Goal: Information Seeking & Learning: Learn about a topic

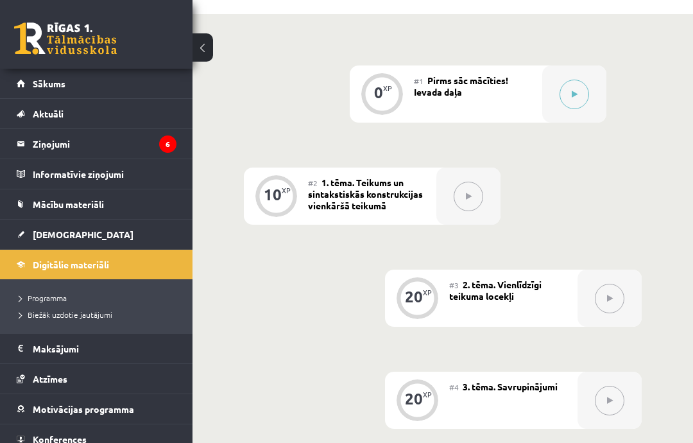
scroll to position [300, 0]
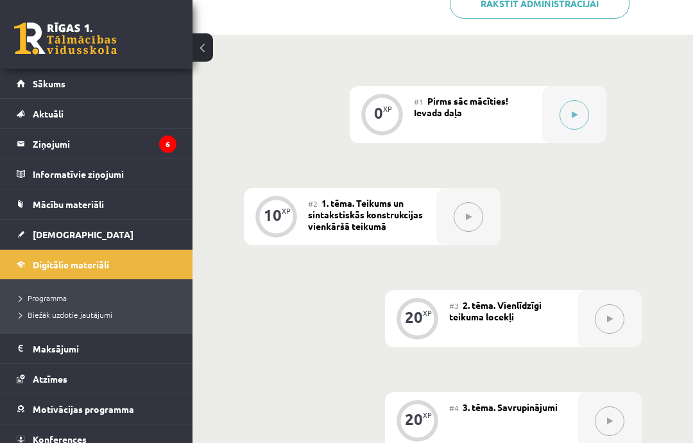
click at [582, 354] on div "0 XP #1 Pirms sāc mācīties! Ievada daļa 10 XP #2 1. tēma. Teikums un sintakstis…" at bounding box center [443, 421] width 398 height 670
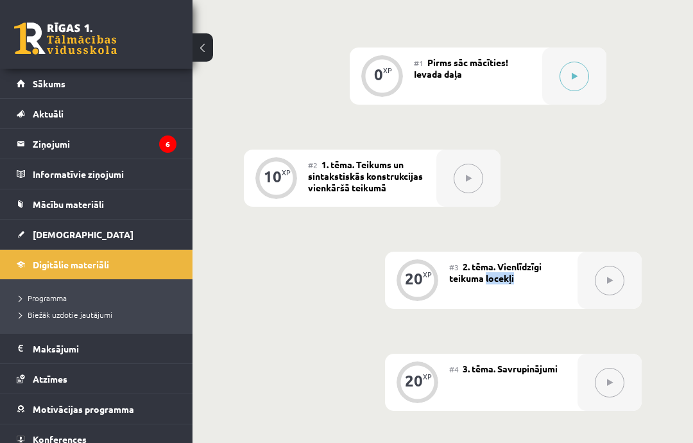
scroll to position [343, 0]
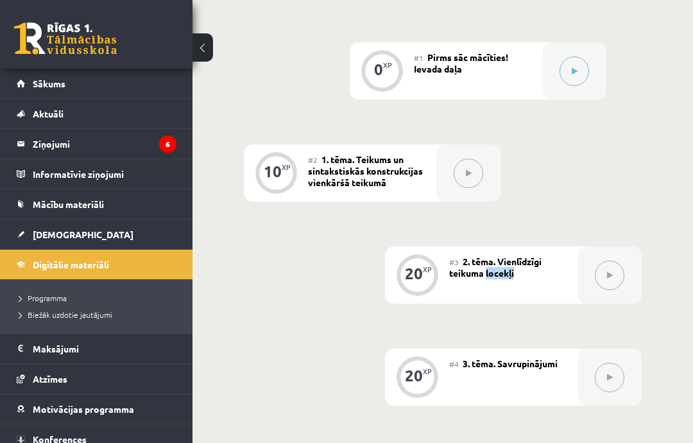
click at [682, 196] on div "0 XP #1 Pirms sāc mācīties! Ievada daļa 10 XP #2 1. tēma. Teikums un sintakstis…" at bounding box center [443, 399] width 501 height 817
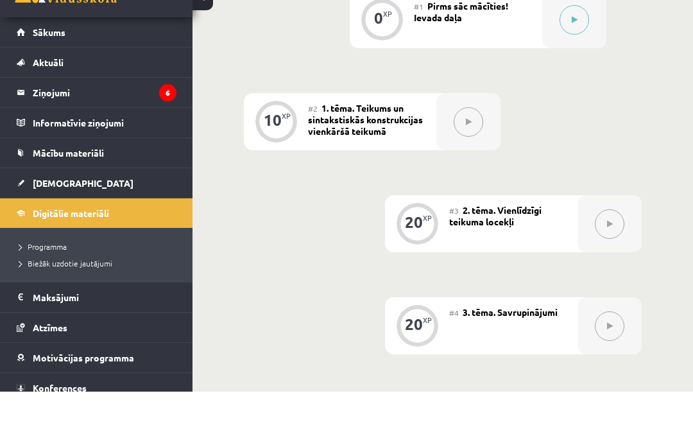
click at [94, 309] on span "Biežāk uzdotie jautājumi" at bounding box center [65, 314] width 93 height 10
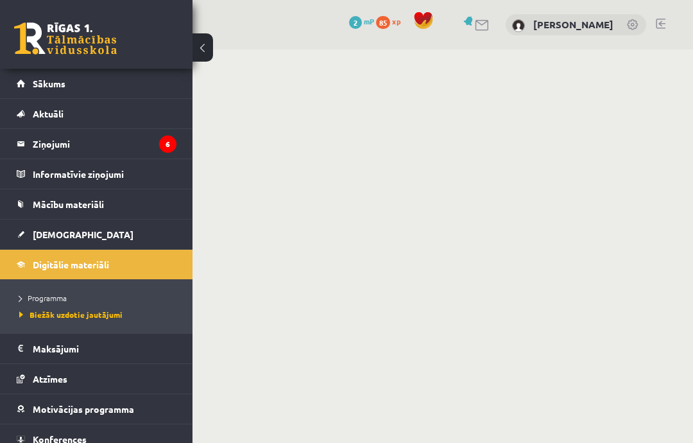
click at [109, 265] on span "Digitālie materiāli" at bounding box center [71, 265] width 76 height 12
click at [107, 266] on span "Digitālie materiāli" at bounding box center [71, 265] width 76 height 12
click at [208, 40] on button at bounding box center [203, 47] width 21 height 28
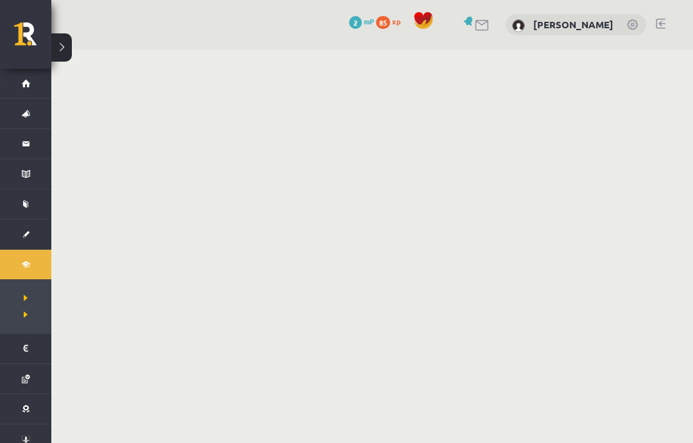
click at [34, 243] on link "[DEMOGRAPHIC_DATA]" at bounding box center [25, 235] width 51 height 30
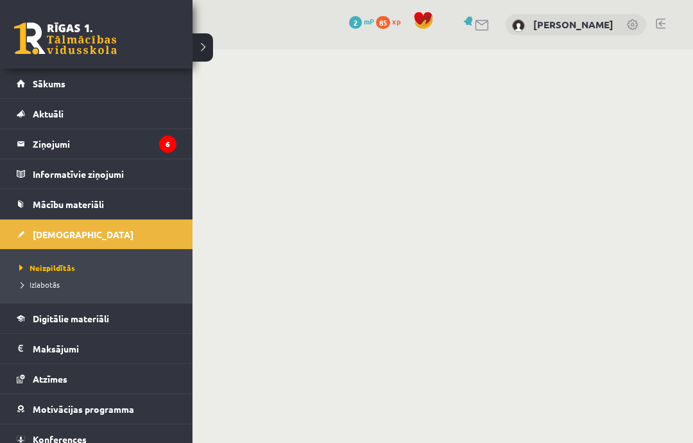
click at [70, 217] on link "Mācību materiāli" at bounding box center [97, 204] width 160 height 30
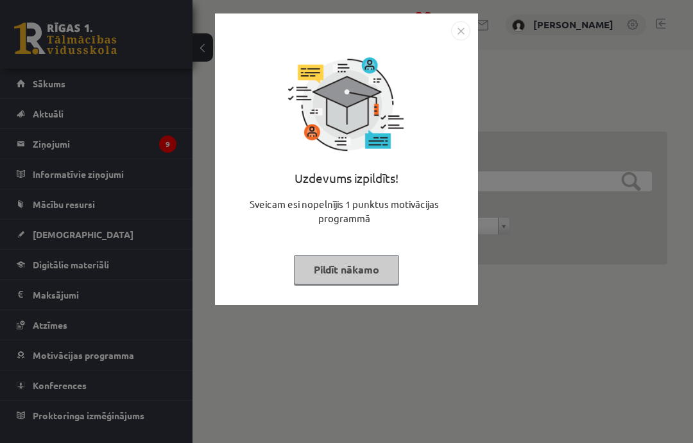
click at [354, 275] on button "Pildīt nākamo" at bounding box center [346, 270] width 105 height 30
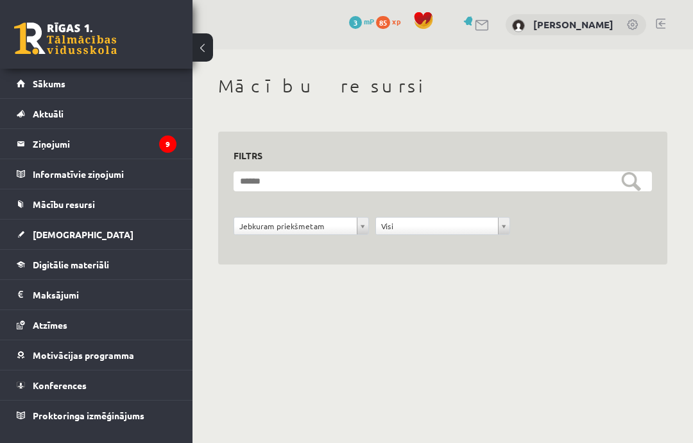
click at [49, 211] on link "Mācību resursi" at bounding box center [97, 204] width 160 height 30
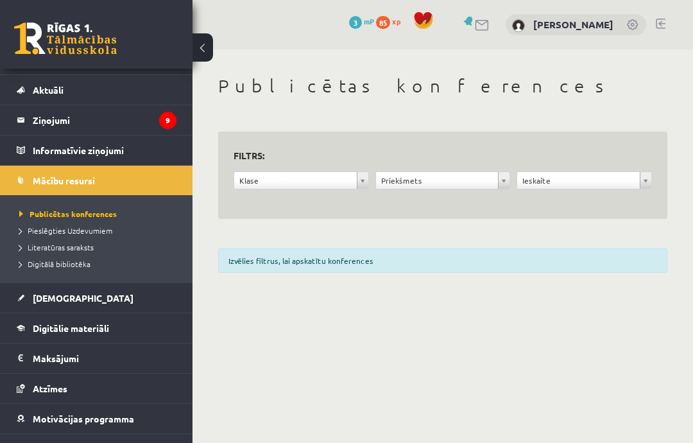
scroll to position [23, 0]
click at [65, 321] on link "Digitālie materiāli" at bounding box center [97, 329] width 160 height 30
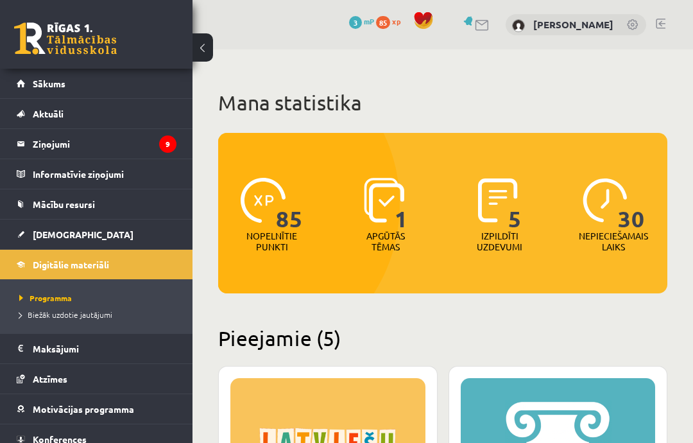
click at [41, 239] on span "[DEMOGRAPHIC_DATA]" at bounding box center [83, 235] width 101 height 12
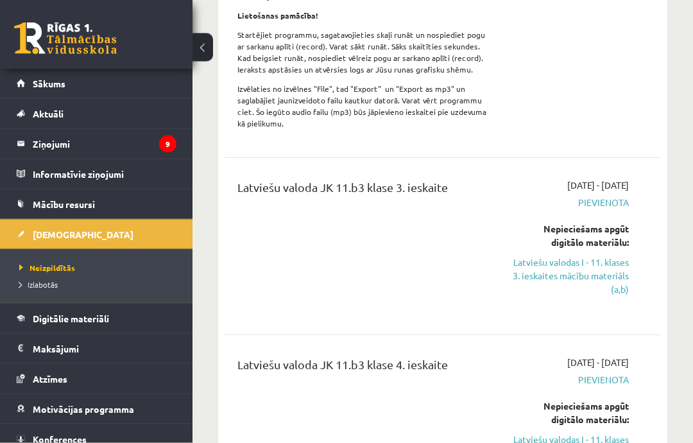
scroll to position [324, 0]
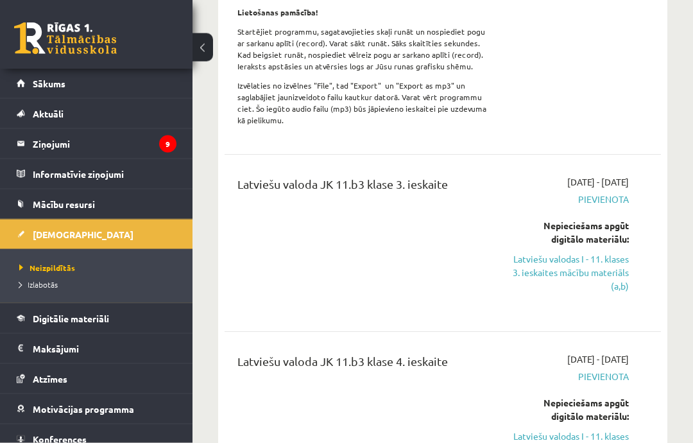
click at [537, 271] on link "Latviešu valodas I - 11. klases 3. ieskaites mācību materiāls (a,b)" at bounding box center [570, 273] width 117 height 40
